Goal: Task Accomplishment & Management: Complete application form

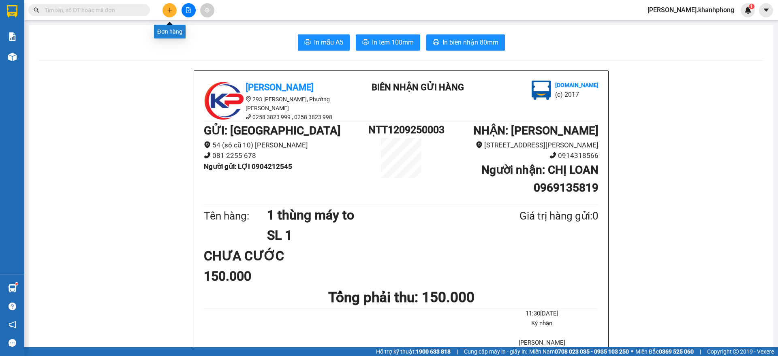
click at [173, 12] on button at bounding box center [169, 10] width 14 height 14
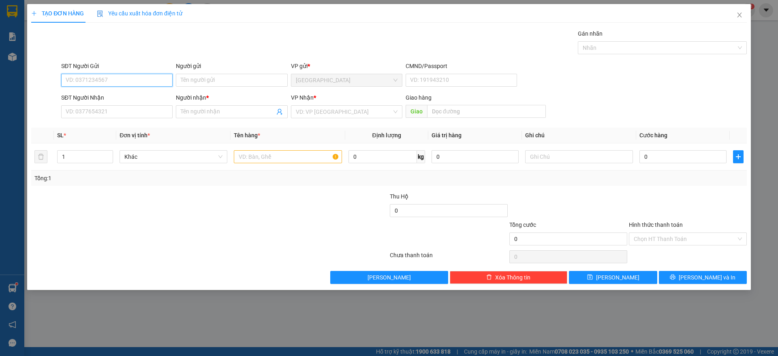
drag, startPoint x: 108, startPoint y: 77, endPoint x: 125, endPoint y: 79, distance: 17.1
click at [111, 77] on input "SĐT Người Gửi" at bounding box center [116, 80] width 111 height 13
type input "0911789922"
drag, startPoint x: 130, startPoint y: 95, endPoint x: 127, endPoint y: 98, distance: 4.3
click at [129, 96] on div "0911789922 - LỰC" at bounding box center [117, 96] width 102 height 9
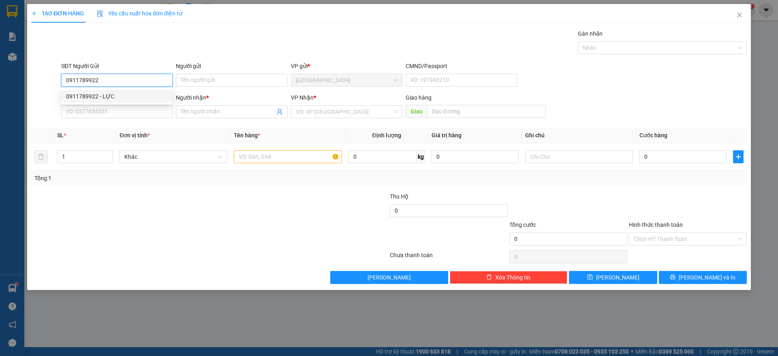
type input "LỰC"
type input "0911789922"
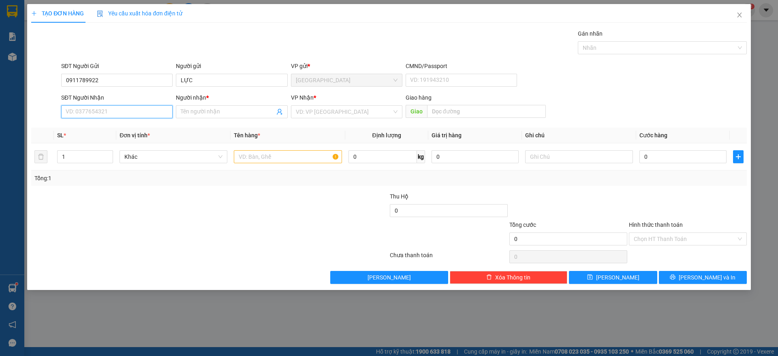
click at [109, 110] on input "SĐT Người Nhận" at bounding box center [116, 111] width 111 height 13
type input "0943316166"
click at [197, 111] on input "Người nhận *" at bounding box center [228, 111] width 94 height 9
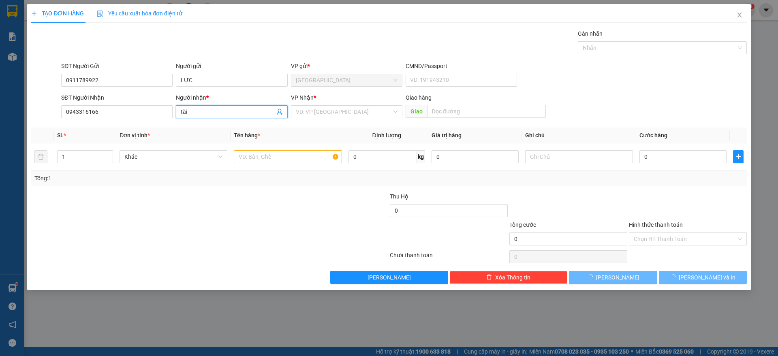
click at [197, 111] on input "tài" at bounding box center [228, 111] width 94 height 9
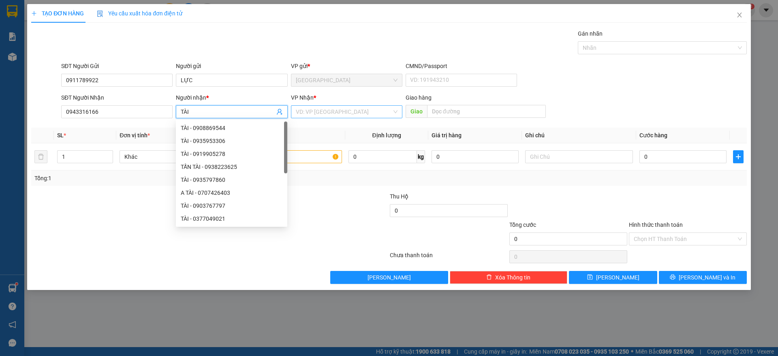
type input "TÀI"
click at [307, 113] on input "search" at bounding box center [344, 112] width 96 height 12
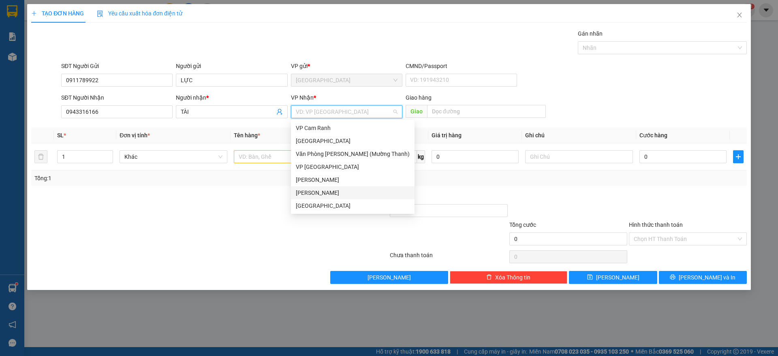
click at [315, 192] on div "[PERSON_NAME]" at bounding box center [353, 192] width 114 height 9
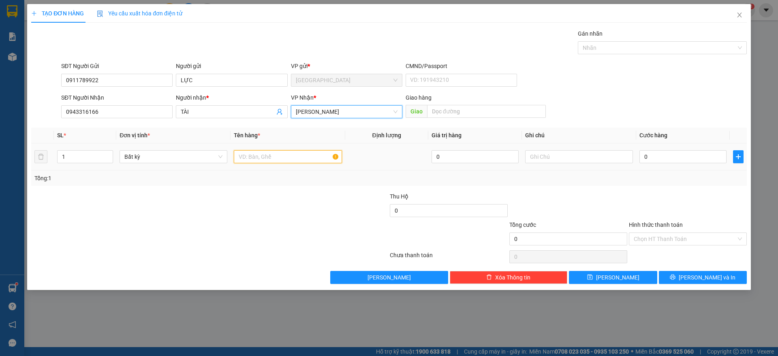
click at [272, 158] on input "text" at bounding box center [288, 156] width 108 height 13
type input "2"
click at [109, 154] on icon "up" at bounding box center [108, 155] width 3 height 3
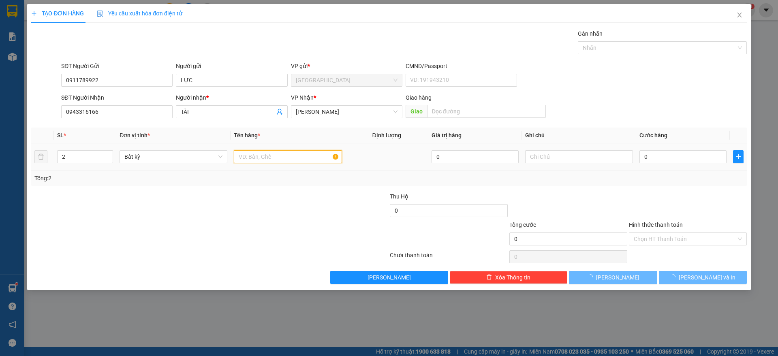
click at [259, 160] on input "text" at bounding box center [288, 156] width 108 height 13
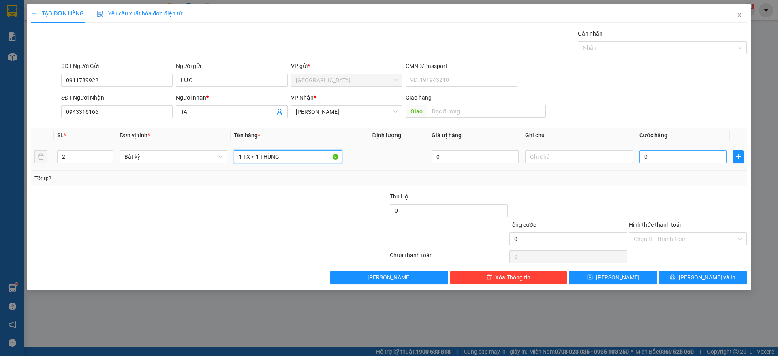
type input "1 TX + 1 THÙNG"
click at [657, 161] on input "0" at bounding box center [682, 156] width 87 height 13
type input "1"
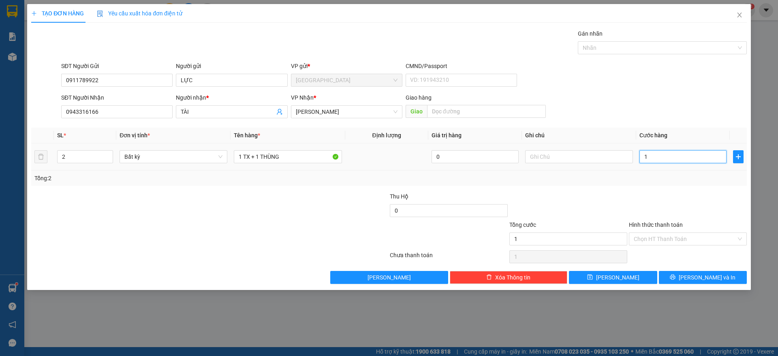
type input "12"
type input "120"
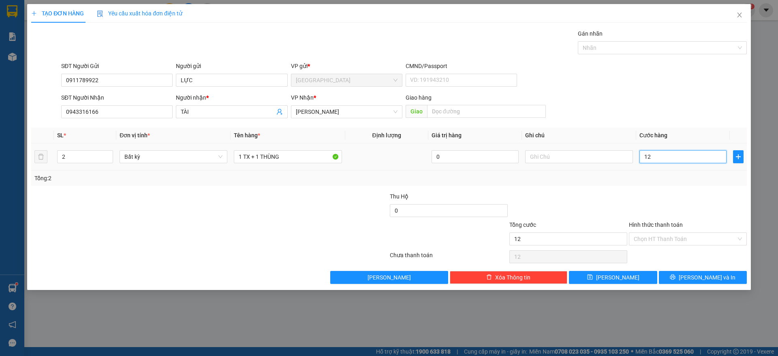
type input "120"
type input "120.000"
click at [677, 190] on div "Transit Pickup Surcharge Ids Transit Deliver Surcharge Ids Transit Deliver Surc…" at bounding box center [388, 156] width 715 height 255
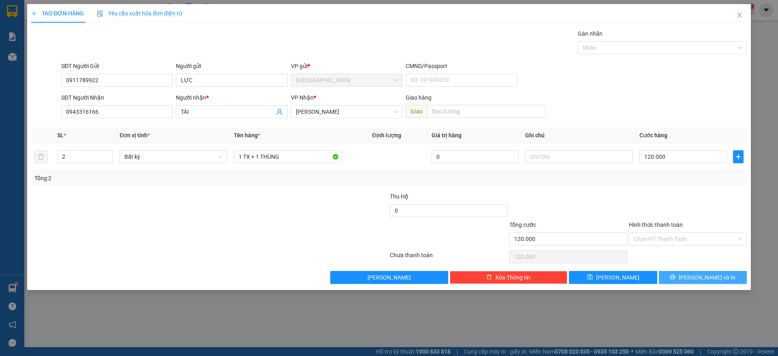
click at [696, 277] on span "[PERSON_NAME] và In" at bounding box center [707, 277] width 57 height 9
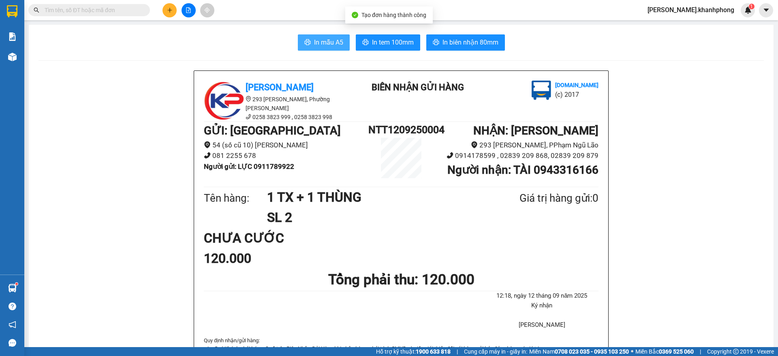
click at [317, 42] on span "In mẫu A5" at bounding box center [328, 42] width 29 height 10
click at [124, 9] on input "text" at bounding box center [93, 10] width 96 height 9
paste input "PNL1109250020"
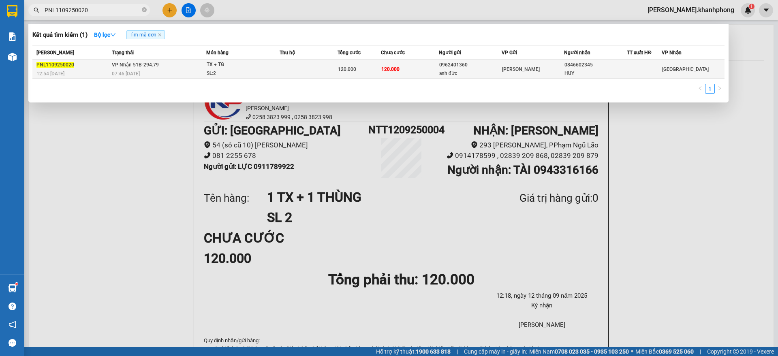
type input "PNL1109250020"
click at [340, 66] on span "120.000" at bounding box center [347, 69] width 18 height 6
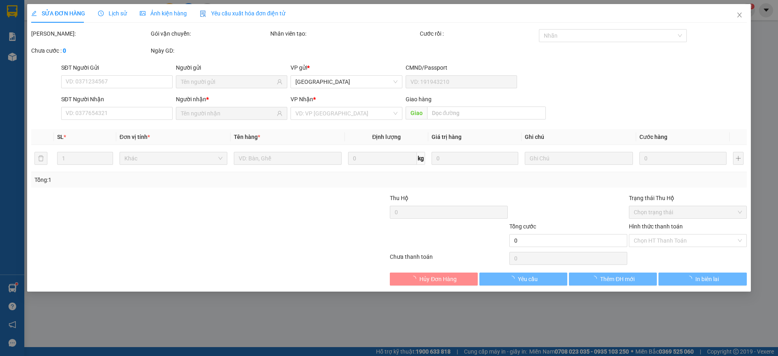
type input "0962401360"
type input "anh đức"
type input "0846602345"
type input "HUY"
type input "120.000"
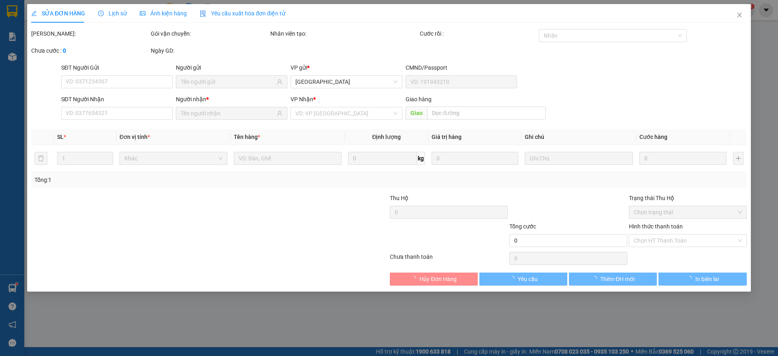
type input "120.000"
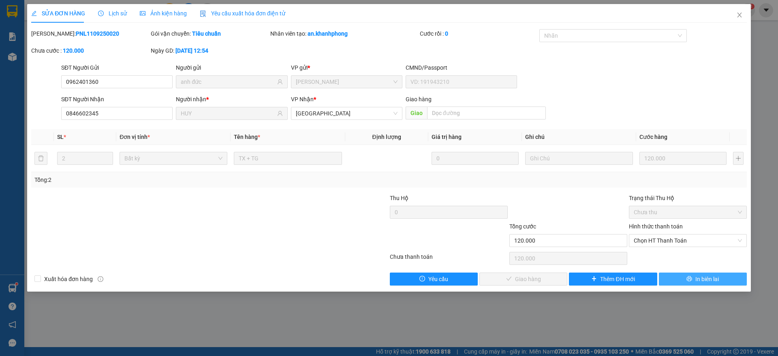
click at [702, 277] on span "In biên lai" at bounding box center [706, 279] width 23 height 9
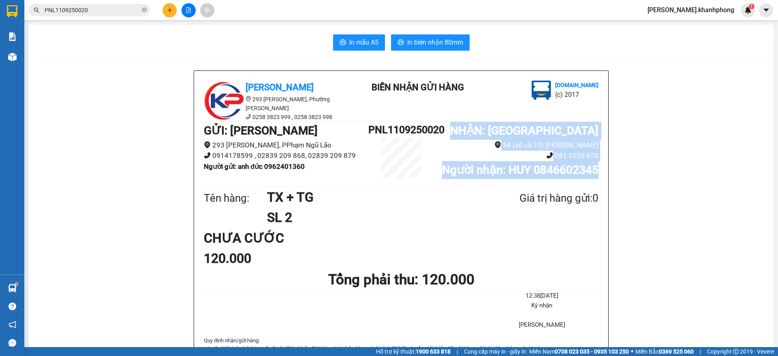
drag, startPoint x: 488, startPoint y: 124, endPoint x: 640, endPoint y: 172, distance: 159.8
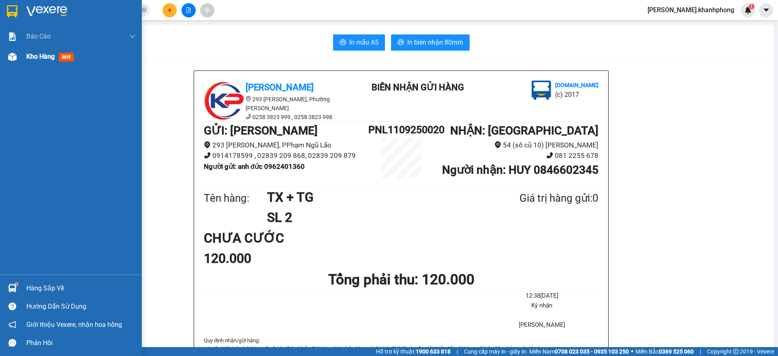
click at [36, 58] on span "Kho hàng" at bounding box center [40, 57] width 28 height 8
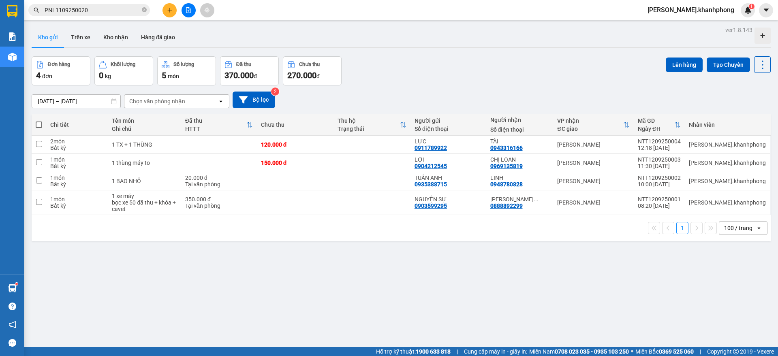
click at [165, 11] on button at bounding box center [169, 10] width 14 height 14
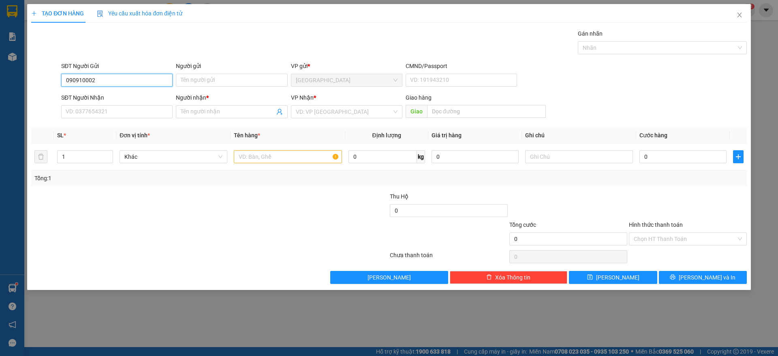
type input "0909100028"
click at [118, 94] on div "0909100028 - [PERSON_NAME]" at bounding box center [117, 96] width 102 height 9
type input "[PERSON_NAME]"
type input "0909100028"
click at [111, 108] on input "SĐT Người Nhận" at bounding box center [116, 111] width 111 height 13
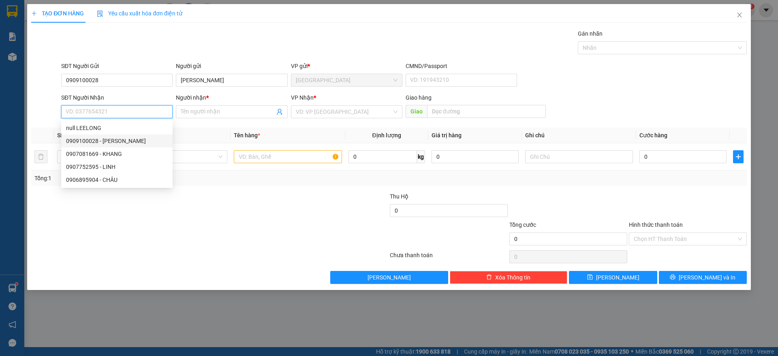
click at [102, 142] on div "0909100028 - [PERSON_NAME]" at bounding box center [117, 141] width 102 height 9
type input "0909100028"
type input "[PERSON_NAME]"
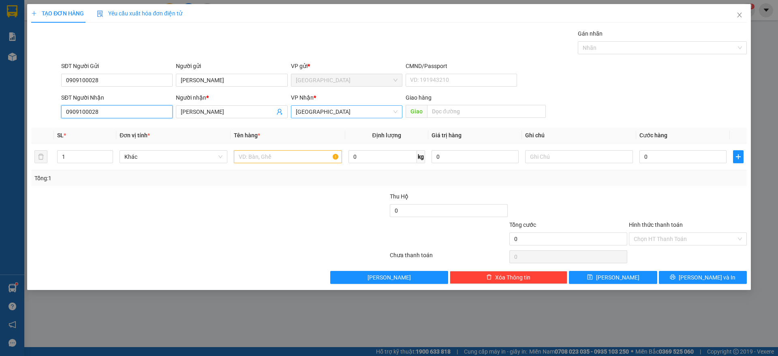
click at [323, 113] on span "[GEOGRAPHIC_DATA]" at bounding box center [347, 112] width 102 height 12
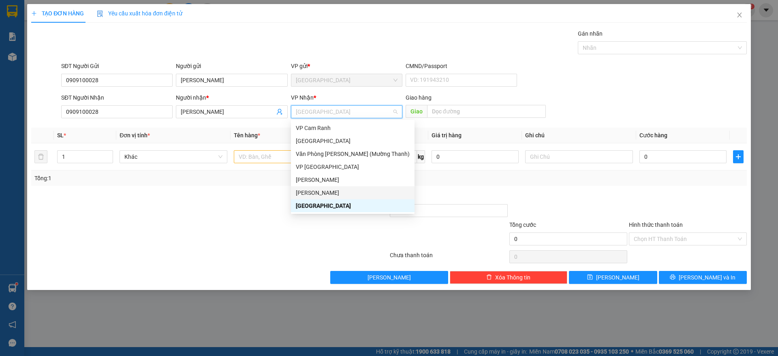
click at [319, 195] on div "[PERSON_NAME]" at bounding box center [353, 192] width 114 height 9
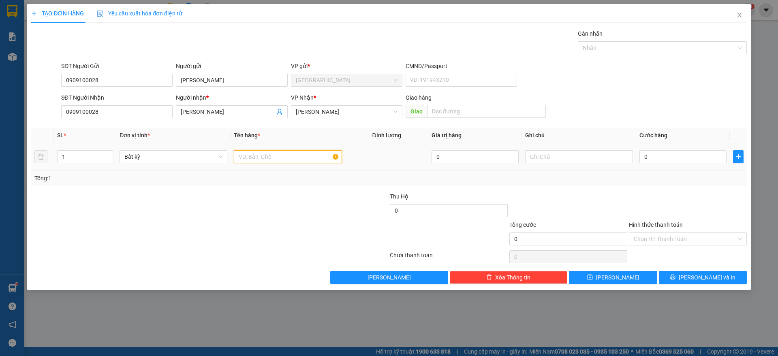
click at [269, 160] on input "text" at bounding box center [288, 156] width 108 height 13
type input "1 thùng"
click at [665, 157] on input "0" at bounding box center [682, 156] width 87 height 13
type input "4"
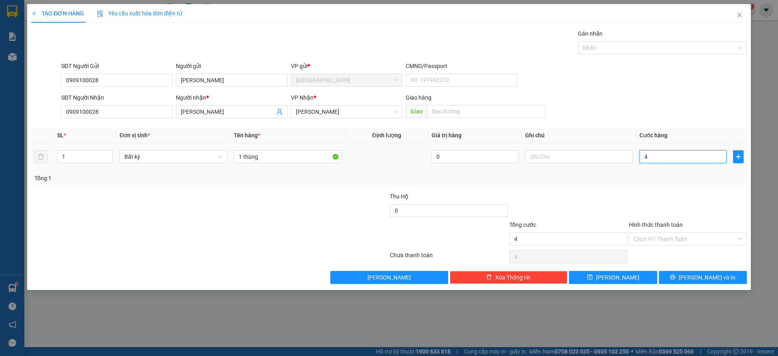
type input "4"
type input "40"
type input "40.000"
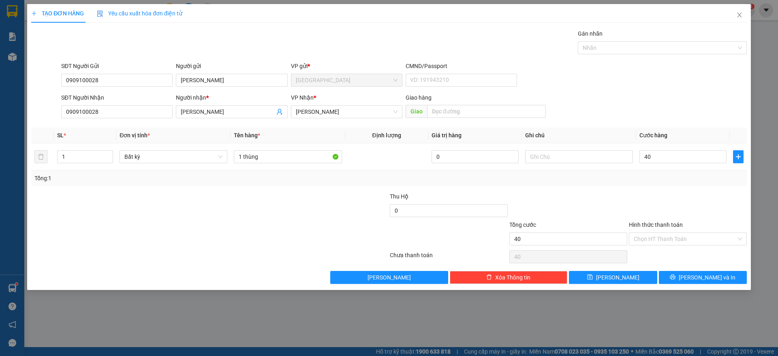
type input "40.000"
click at [681, 194] on div at bounding box center [688, 206] width 120 height 28
drag, startPoint x: 685, startPoint y: 237, endPoint x: 675, endPoint y: 258, distance: 23.0
click at [687, 244] on input "Hình thức thanh toán" at bounding box center [685, 239] width 102 height 12
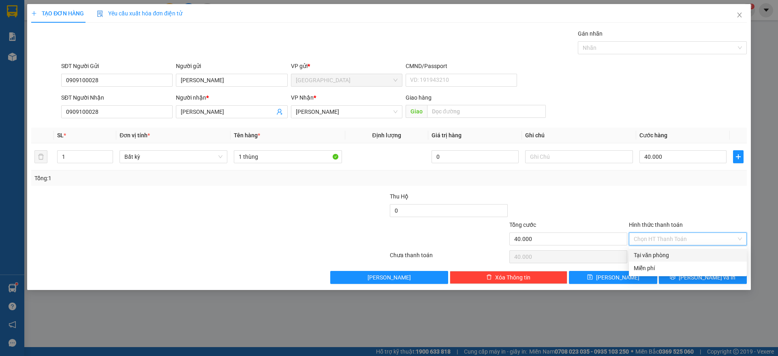
drag, startPoint x: 670, startPoint y: 254, endPoint x: 670, endPoint y: 261, distance: 6.9
click at [670, 254] on div "Tại văn phòng" at bounding box center [688, 255] width 108 height 9
type input "0"
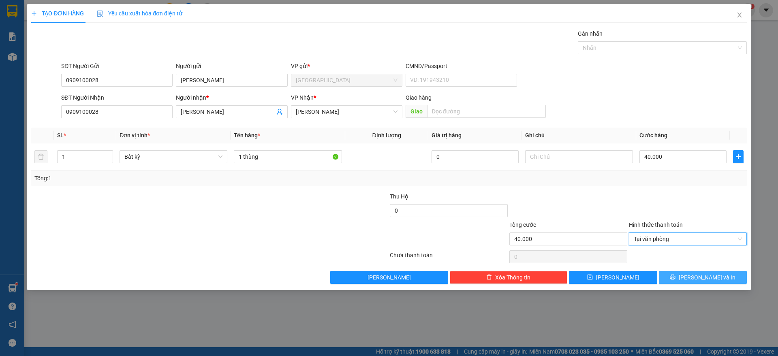
click at [695, 279] on button "[PERSON_NAME] và In" at bounding box center [703, 277] width 88 height 13
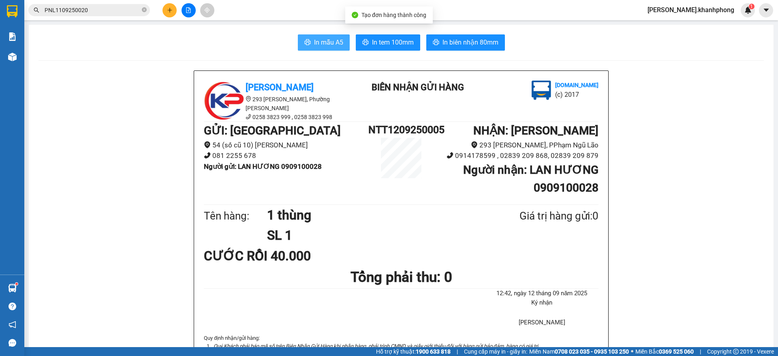
click at [306, 37] on button "In mẫu A5" at bounding box center [324, 42] width 52 height 16
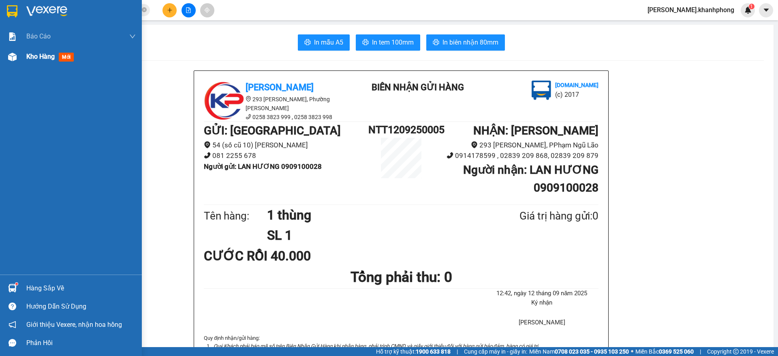
click at [26, 56] on div "Kho hàng mới" at bounding box center [71, 57] width 142 height 20
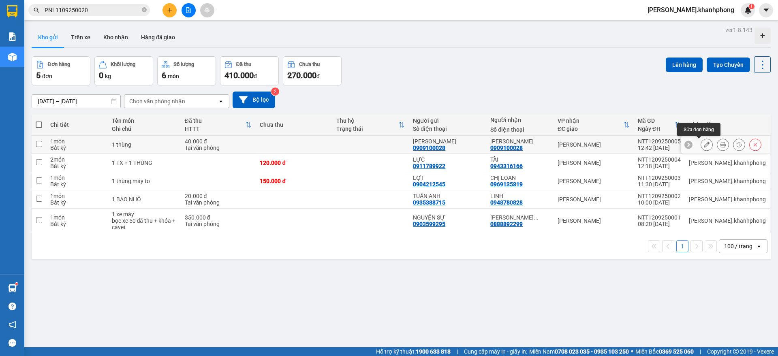
click at [702, 145] on button at bounding box center [706, 145] width 11 height 14
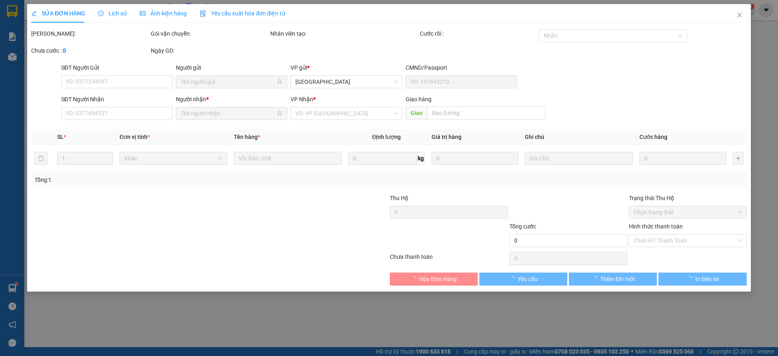
type input "0909100028"
type input "40.000"
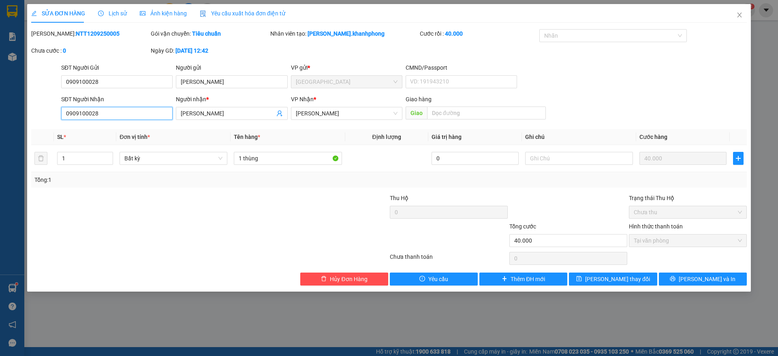
click at [105, 115] on input "0909100028" at bounding box center [116, 113] width 111 height 13
type input "0906895904"
click at [197, 113] on input "[PERSON_NAME]" at bounding box center [228, 113] width 94 height 9
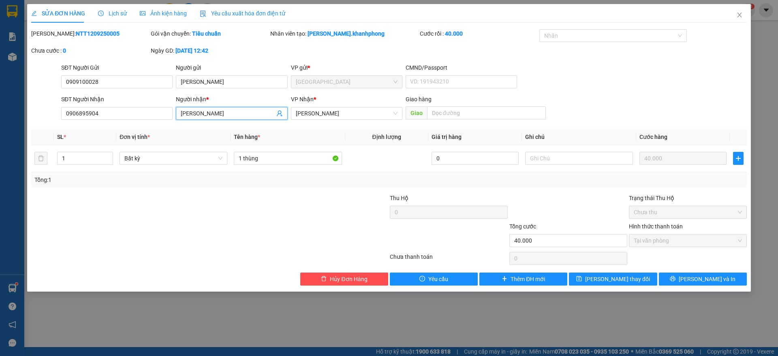
click at [197, 113] on input "[PERSON_NAME]" at bounding box center [228, 113] width 94 height 9
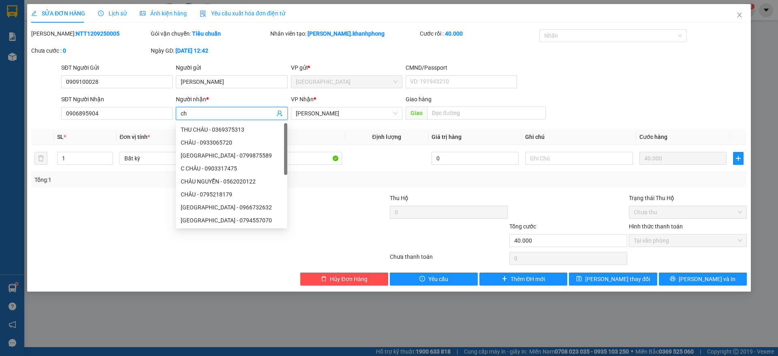
type input "c"
type input "CHÂU"
drag, startPoint x: 618, startPoint y: 279, endPoint x: 610, endPoint y: 278, distance: 7.7
click at [619, 279] on span "[PERSON_NAME] thay đổi" at bounding box center [617, 279] width 65 height 9
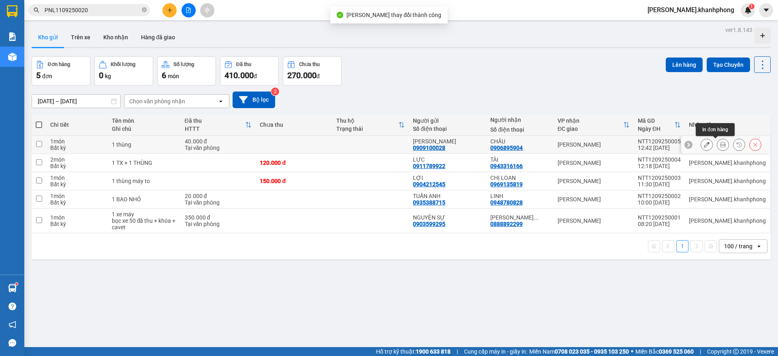
click at [719, 145] on button at bounding box center [722, 145] width 11 height 14
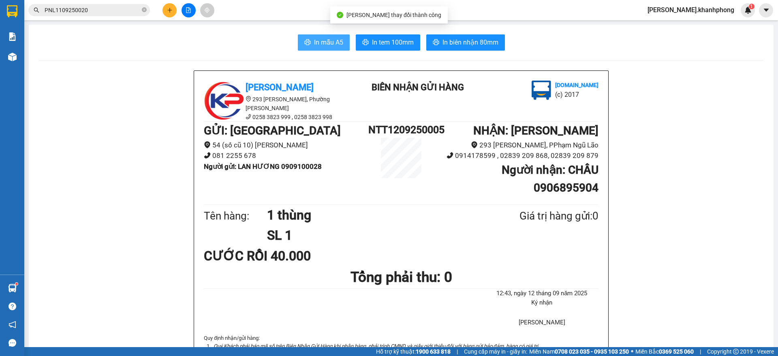
click at [319, 43] on span "In mẫu A5" at bounding box center [328, 42] width 29 height 10
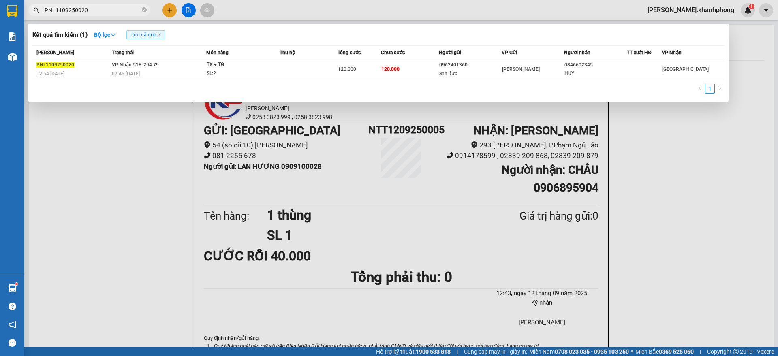
click at [86, 11] on input "PNL1109250020" at bounding box center [93, 10] width 96 height 9
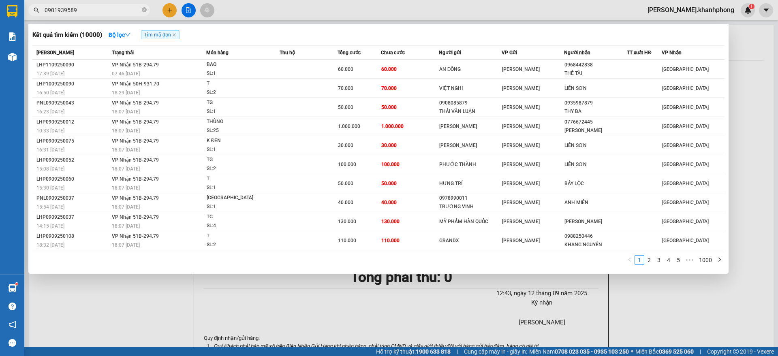
type input "0901939589"
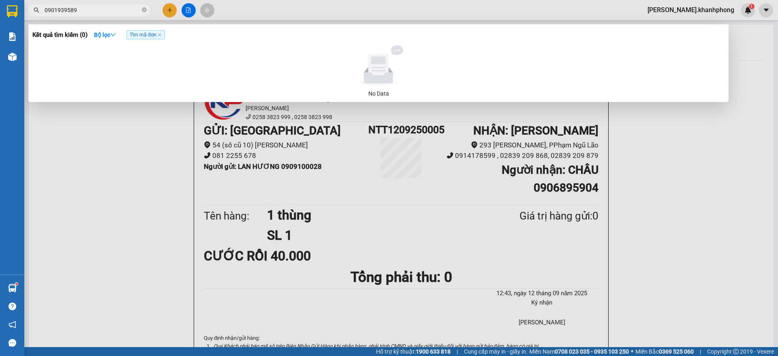
drag, startPoint x: 162, startPoint y: 36, endPoint x: 154, endPoint y: 35, distance: 8.1
click at [162, 36] on icon "close" at bounding box center [160, 35] width 4 height 4
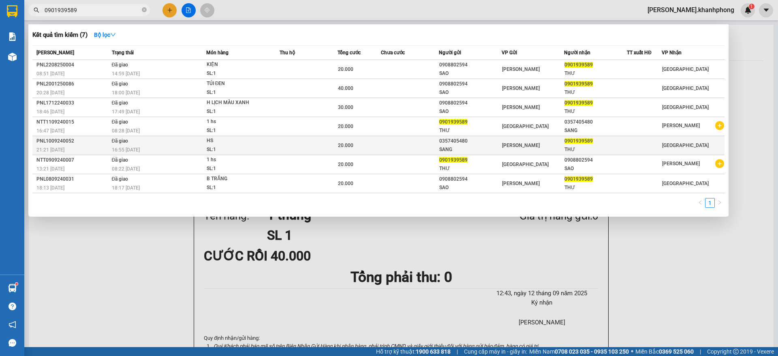
click at [204, 145] on td "Đã giao 16:55 [DATE]" at bounding box center [158, 145] width 96 height 19
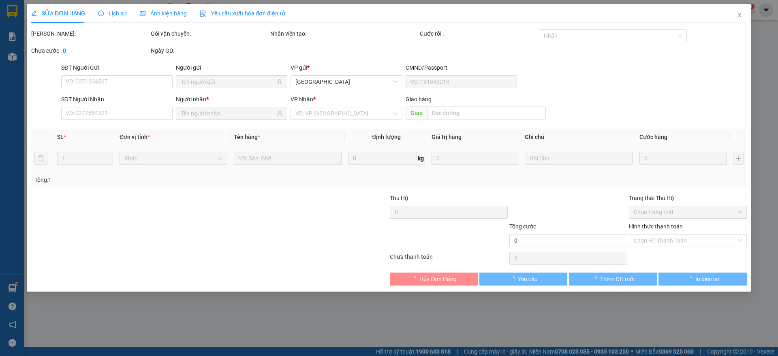
type input "0357405480"
type input "SANG"
type input "0901939589"
type input "THƯ"
type input "20.000"
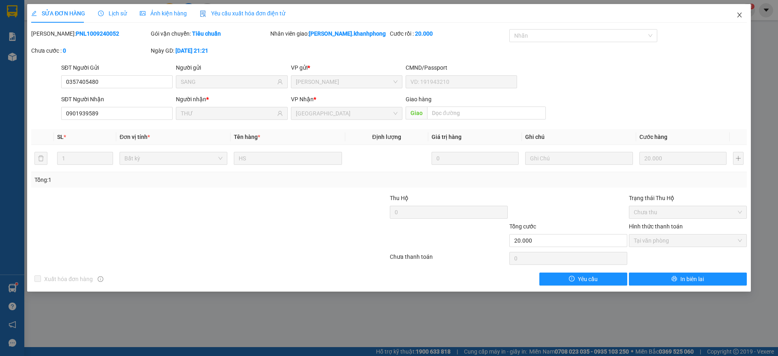
drag, startPoint x: 739, startPoint y: 10, endPoint x: 724, endPoint y: 12, distance: 15.1
click at [738, 10] on span "Close" at bounding box center [739, 15] width 23 height 23
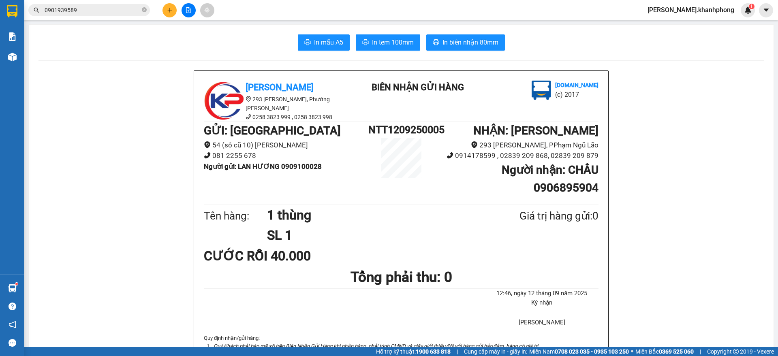
click at [102, 0] on div "Kết quả tìm kiếm ( 7 ) Bộ lọc Mã ĐH Trạng thái Món hàng Thu hộ Tổng cước Chưa c…" at bounding box center [389, 10] width 778 height 20
click at [97, 4] on span "0901939589" at bounding box center [89, 10] width 122 height 12
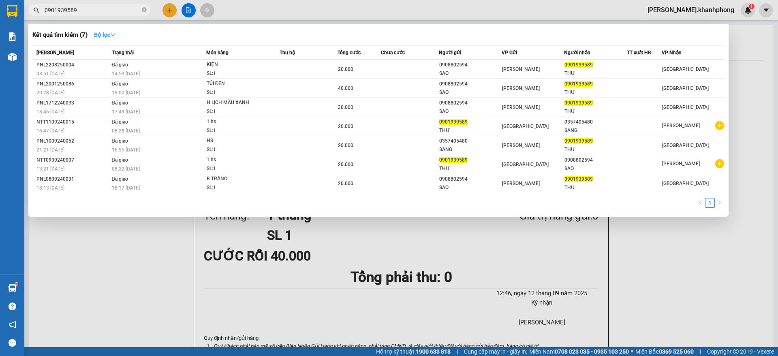
click at [116, 32] on icon "down" at bounding box center [113, 35] width 6 height 6
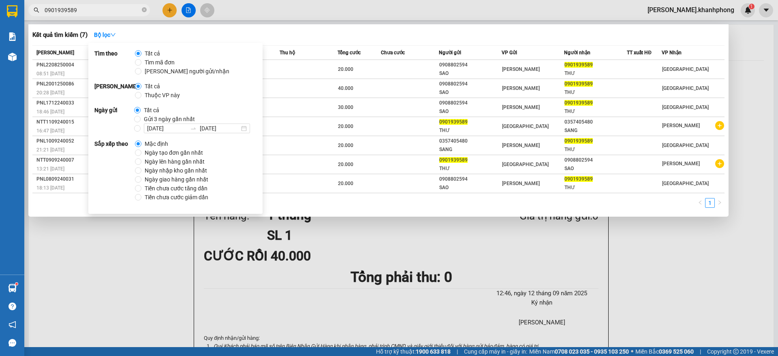
click at [292, 13] on div at bounding box center [389, 178] width 778 height 356
